Goal: Task Accomplishment & Management: Complete application form

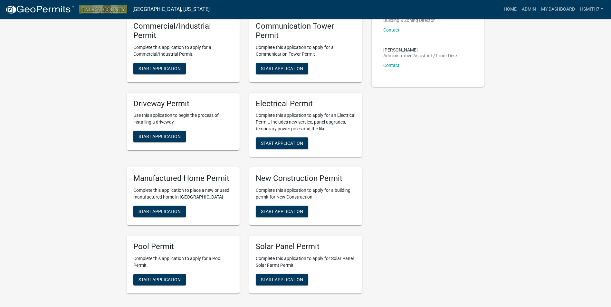
scroll to position [236, 0]
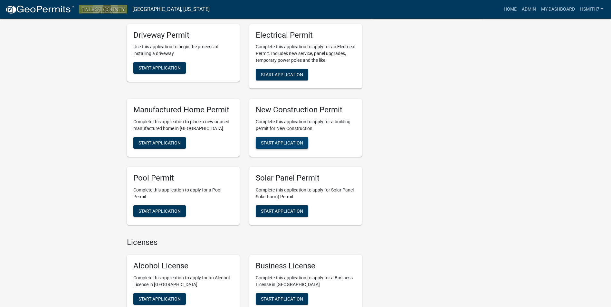
click at [293, 140] on span "Start Application" at bounding box center [282, 142] width 42 height 5
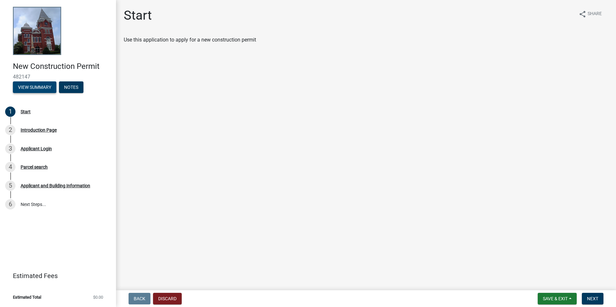
click at [45, 86] on button "View Summary" at bounding box center [34, 87] width 43 height 12
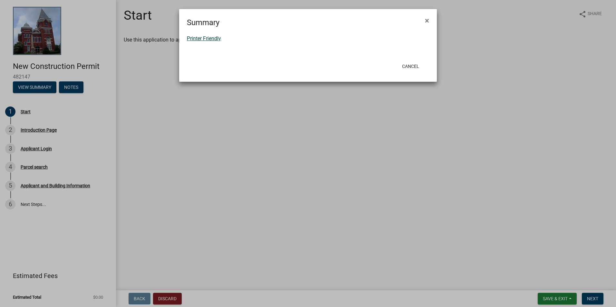
click at [209, 40] on link "Printer Friendly" at bounding box center [204, 38] width 34 height 6
click at [426, 15] on button "×" at bounding box center [427, 21] width 14 height 18
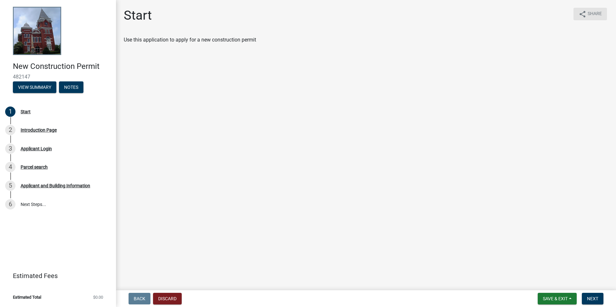
click at [592, 11] on span "Share" at bounding box center [594, 14] width 14 height 8
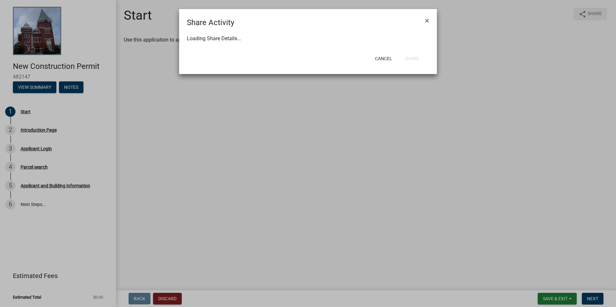
select select "1"
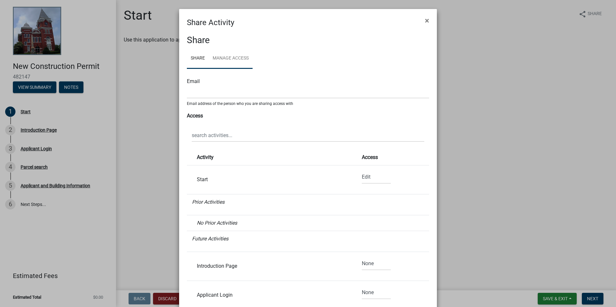
click at [240, 52] on link "Manage Access" at bounding box center [231, 58] width 44 height 21
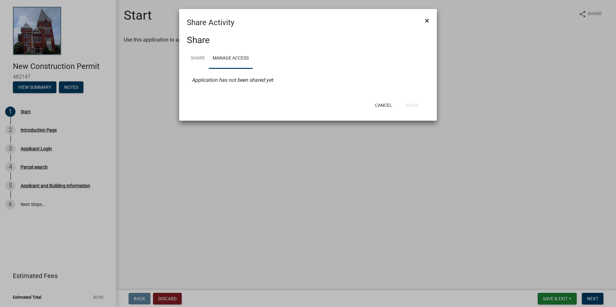
click at [431, 21] on button "×" at bounding box center [427, 21] width 14 height 18
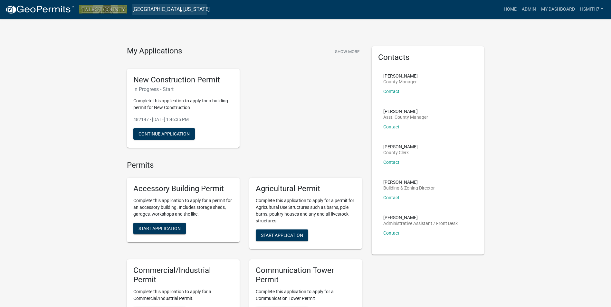
click at [143, 13] on link "Talbot County, Georgia" at bounding box center [170, 9] width 77 height 11
click at [148, 11] on link "Talbot County, Georgia" at bounding box center [170, 9] width 77 height 11
click at [147, 130] on button "Continue Application" at bounding box center [164, 134] width 62 height 12
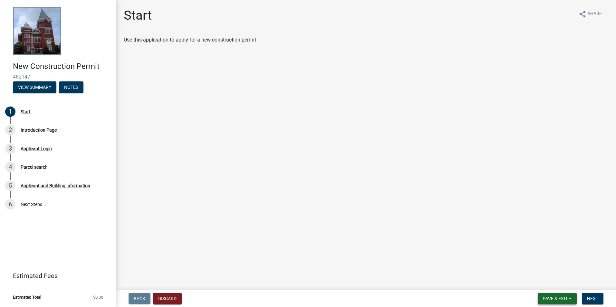
click at [562, 298] on span "Save & Exit" at bounding box center [555, 298] width 25 height 5
click at [175, 296] on button "Discard" at bounding box center [167, 299] width 29 height 12
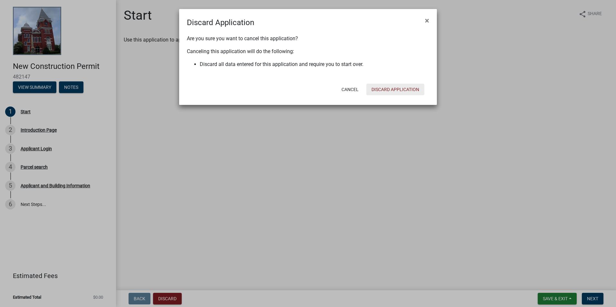
click at [381, 95] on div "Cancel Discard Application" at bounding box center [349, 89] width 159 height 17
click at [381, 92] on button "Discard Application" at bounding box center [395, 90] width 58 height 12
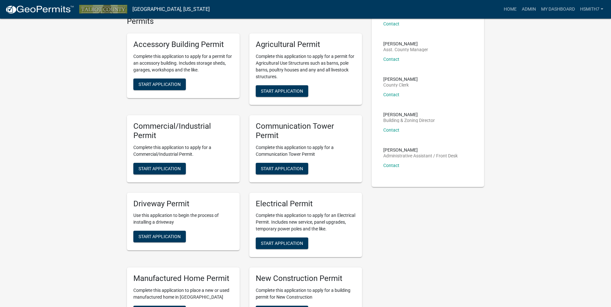
scroll to position [161, 0]
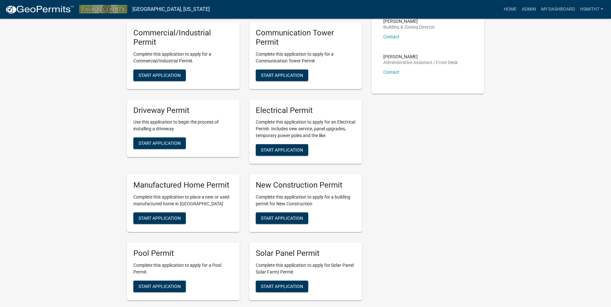
click at [199, 191] on div "Manufactured Home Permit Complete this application to place a new or used manuf…" at bounding box center [183, 203] width 113 height 58
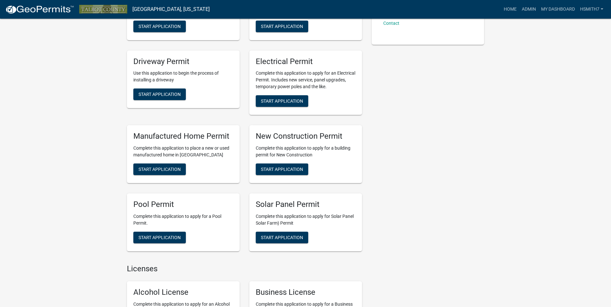
scroll to position [290, 0]
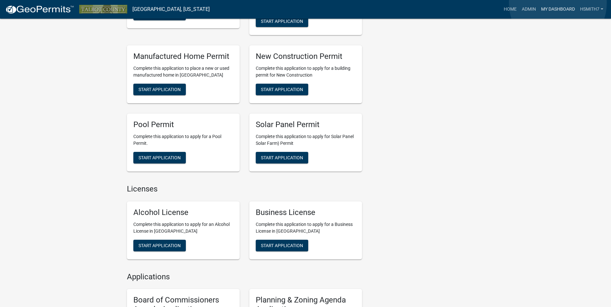
click at [558, 3] on link "My Dashboard" at bounding box center [557, 9] width 39 height 12
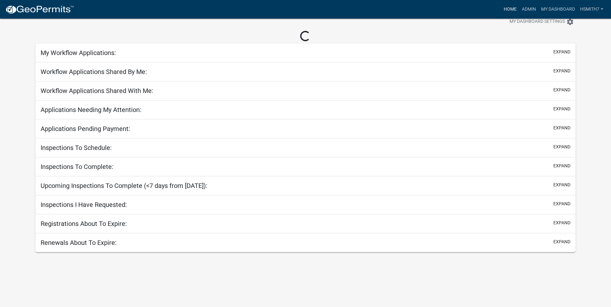
scroll to position [308, 0]
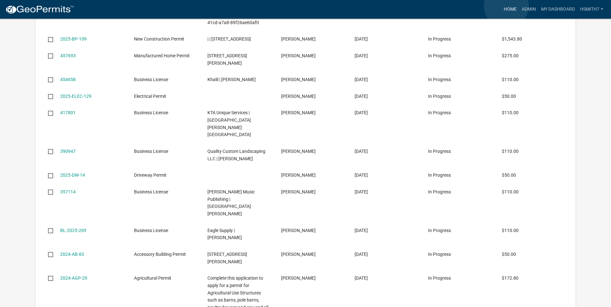
click at [506, 6] on link "Home" at bounding box center [510, 9] width 18 height 12
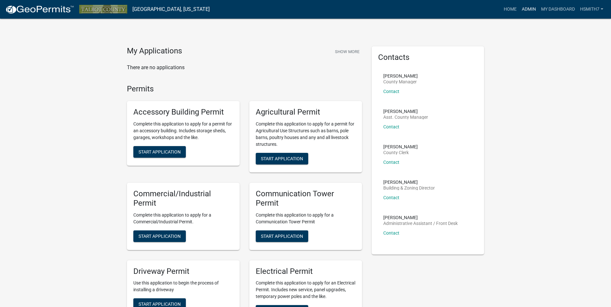
click at [526, 5] on link "Admin" at bounding box center [528, 9] width 19 height 12
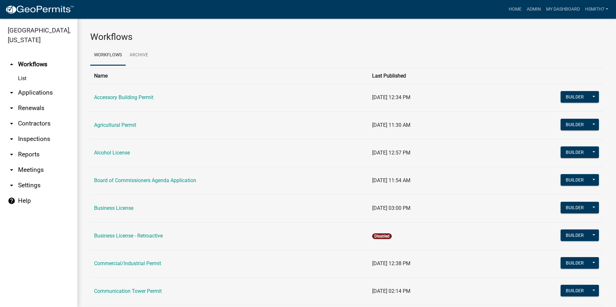
click at [35, 94] on link "arrow_drop_down Applications" at bounding box center [38, 92] width 77 height 15
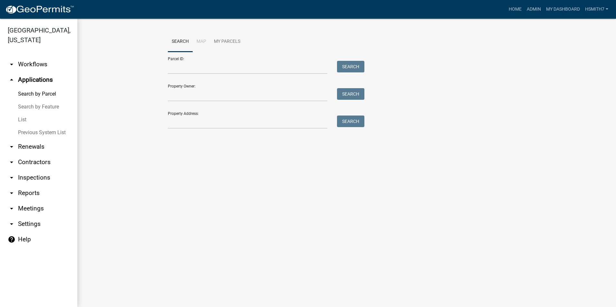
click at [32, 121] on link "List" at bounding box center [38, 119] width 77 height 13
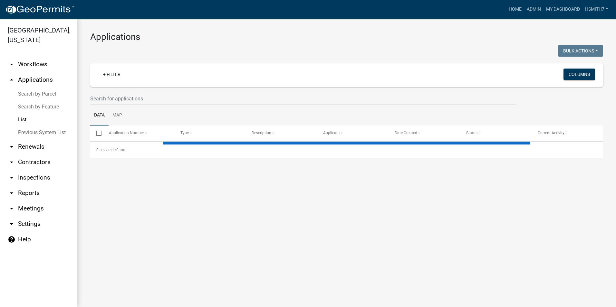
select select "3: 100"
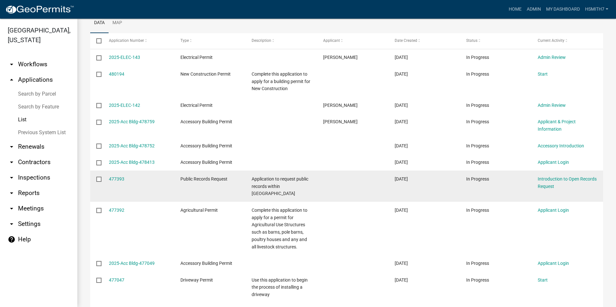
scroll to position [97, 0]
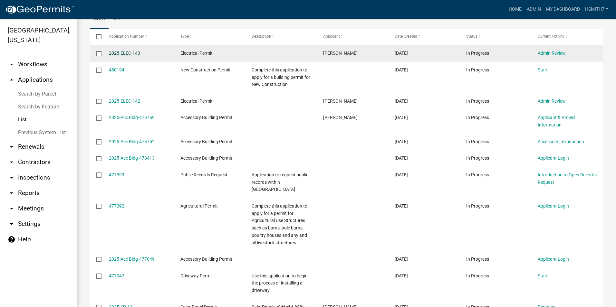
click at [137, 51] on link "2025-ELEC-143" at bounding box center [124, 53] width 31 height 5
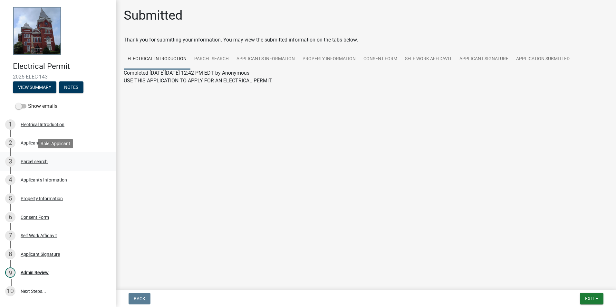
click at [92, 163] on div "3 Parcel search" at bounding box center [55, 161] width 100 height 10
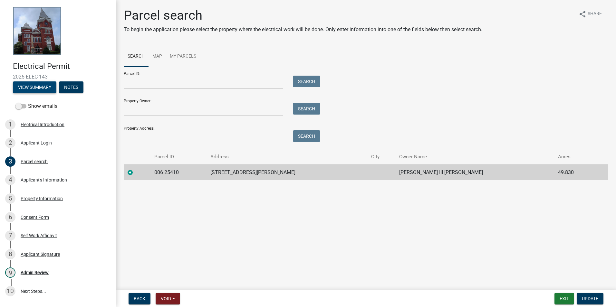
click at [49, 83] on button "View Summary" at bounding box center [34, 87] width 43 height 12
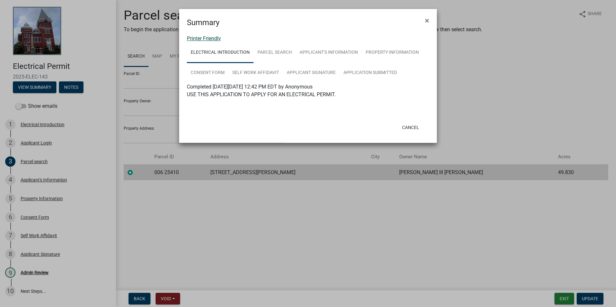
click at [212, 39] on link "Printer Friendly" at bounding box center [204, 38] width 34 height 6
click at [430, 22] on button "×" at bounding box center [427, 21] width 14 height 18
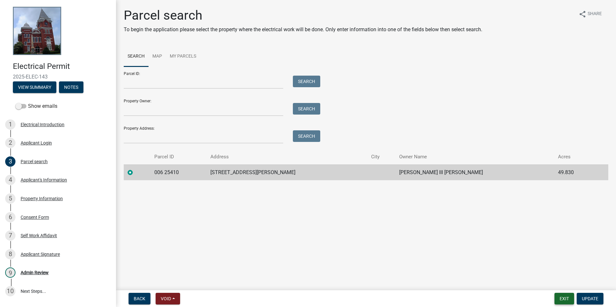
click at [562, 298] on button "Exit" at bounding box center [564, 299] width 20 height 12
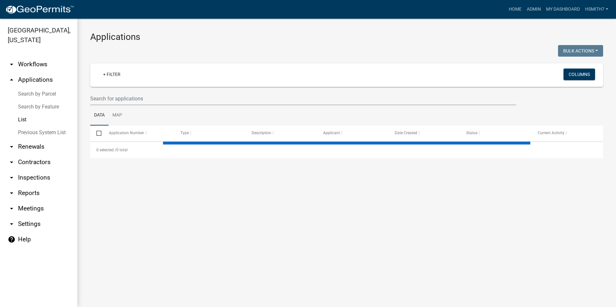
select select "3: 100"
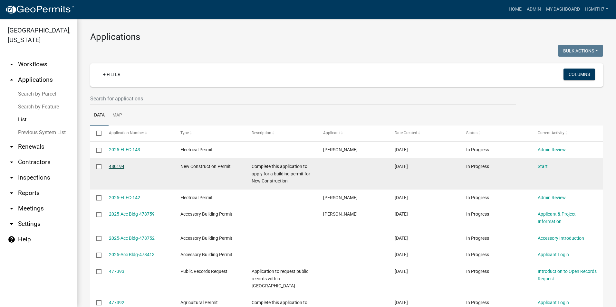
click at [115, 164] on link "480194" at bounding box center [116, 166] width 15 height 5
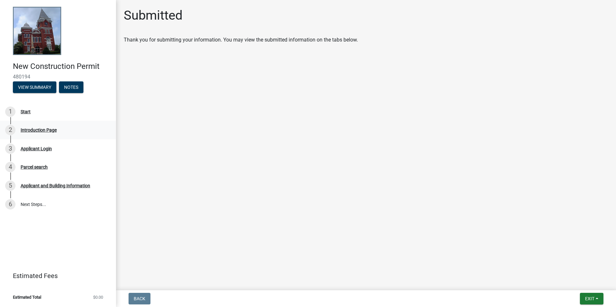
click at [53, 130] on div "Introduction Page" at bounding box center [39, 130] width 36 height 5
click at [57, 147] on div "3 Applicant Login" at bounding box center [55, 149] width 100 height 10
click at [60, 158] on link "4 Parcel search" at bounding box center [58, 167] width 116 height 19
click at [73, 191] on link "5 Applicant and Building Information" at bounding box center [58, 185] width 116 height 19
click at [76, 89] on button "Notes" at bounding box center [71, 87] width 24 height 12
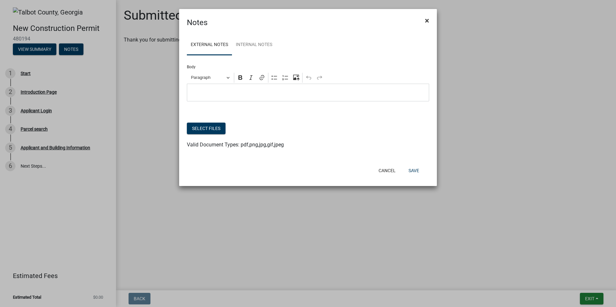
click at [423, 19] on button "×" at bounding box center [427, 21] width 14 height 18
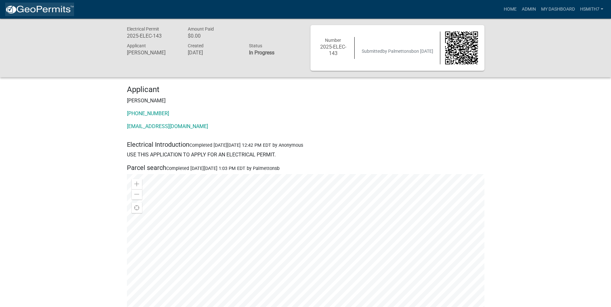
click at [67, 3] on link at bounding box center [39, 10] width 69 height 14
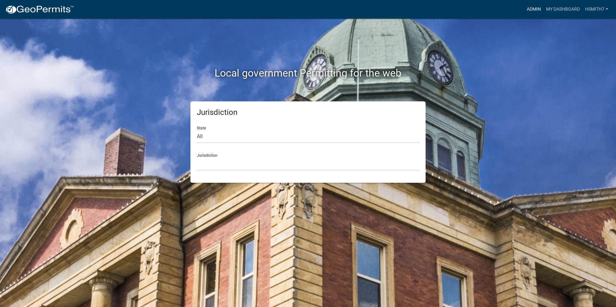
click at [534, 11] on link "Admin" at bounding box center [533, 9] width 19 height 12
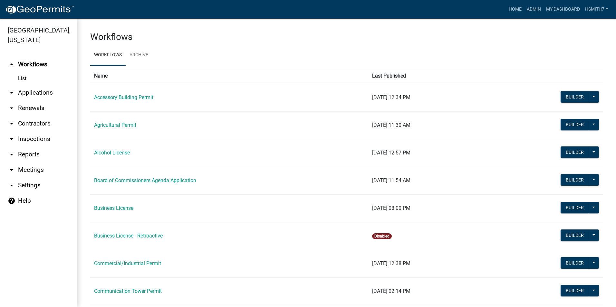
click at [44, 93] on link "arrow_drop_down Applications" at bounding box center [38, 92] width 77 height 15
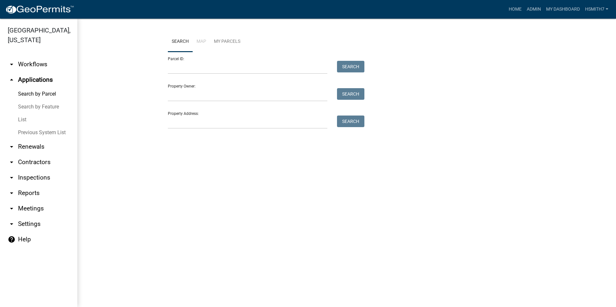
click at [28, 120] on link "List" at bounding box center [38, 119] width 77 height 13
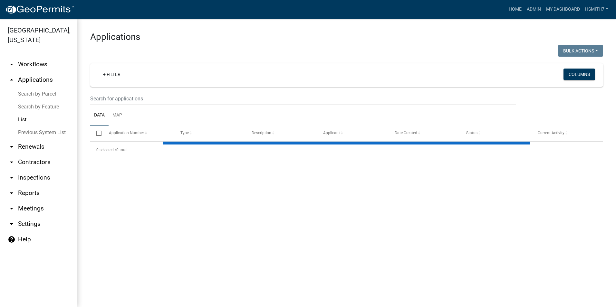
select select "3: 100"
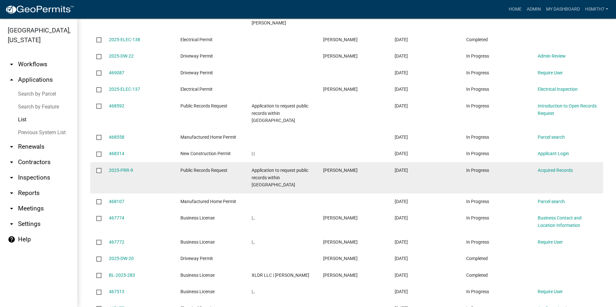
scroll to position [998, 0]
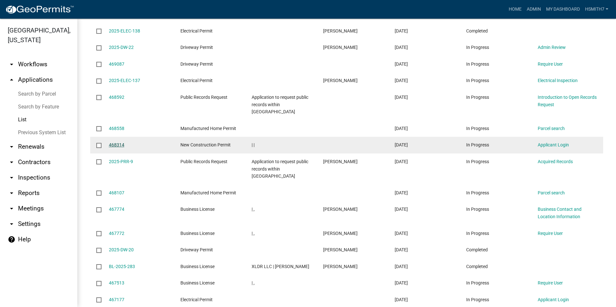
click at [121, 142] on link "468314" at bounding box center [116, 144] width 15 height 5
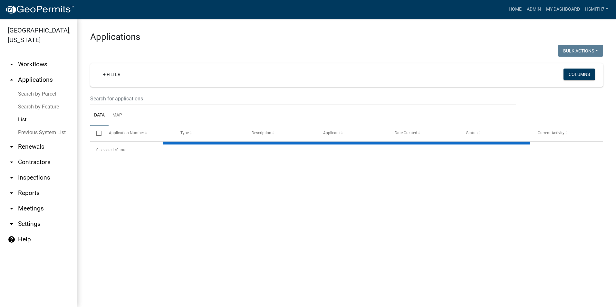
select select "3: 100"
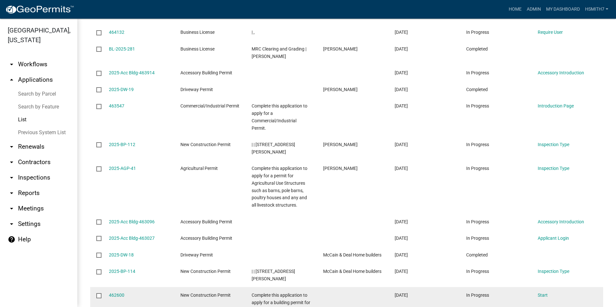
scroll to position [1674, 0]
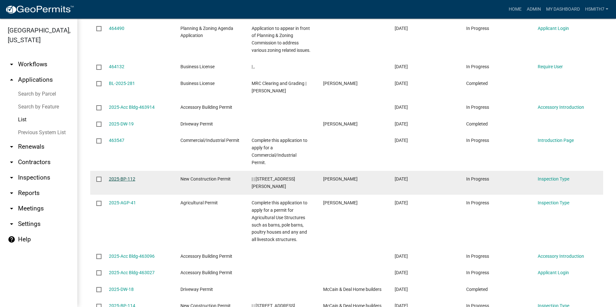
click at [125, 176] on link "2025-BP-112" at bounding box center [122, 178] width 26 height 5
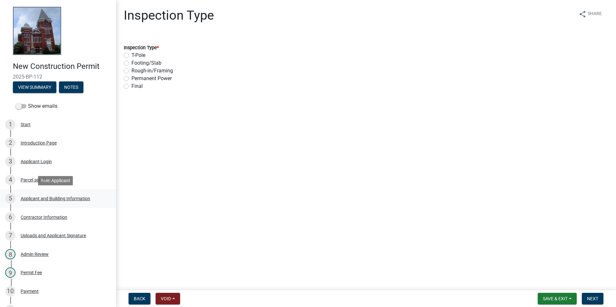
click at [61, 194] on div "5 Applicant and Building Information" at bounding box center [55, 199] width 100 height 10
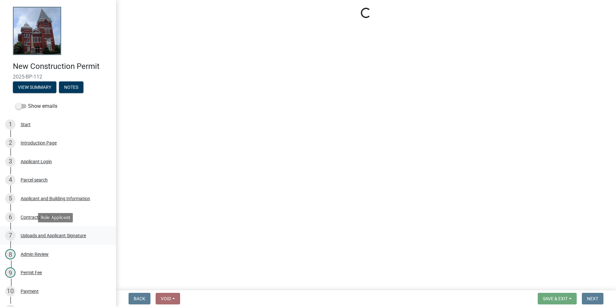
click at [63, 234] on div "Uploads and Applicant Signature" at bounding box center [53, 235] width 65 height 5
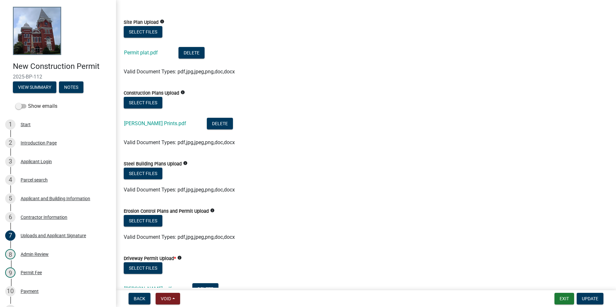
scroll to position [32, 0]
